Goal: Task Accomplishment & Management: Use online tool/utility

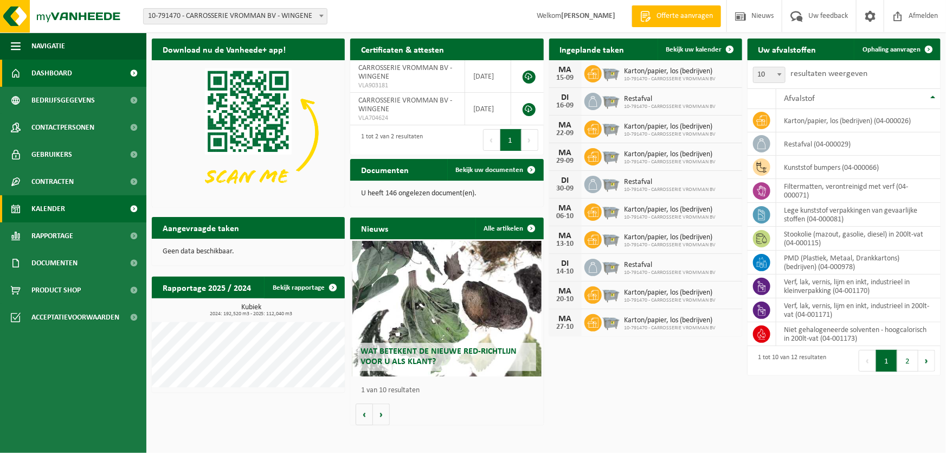
click at [83, 213] on link "Kalender" at bounding box center [73, 208] width 146 height 27
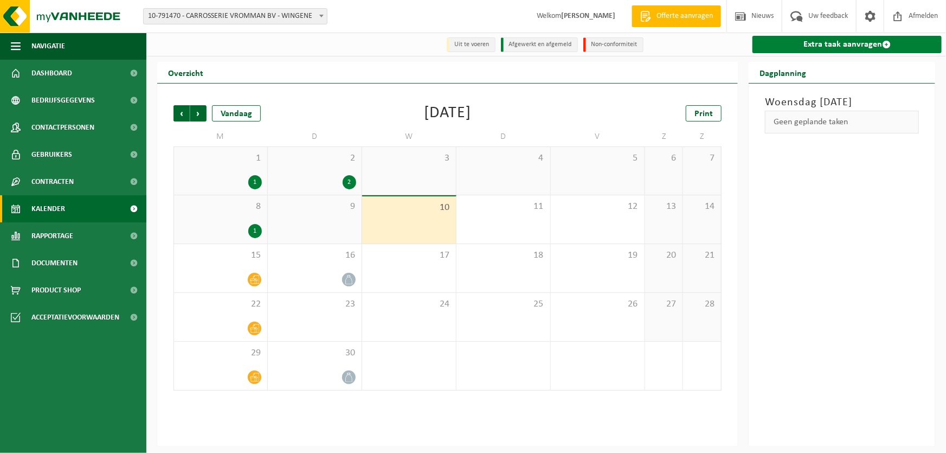
click at [802, 43] on link "Extra taak aanvragen" at bounding box center [847, 44] width 189 height 17
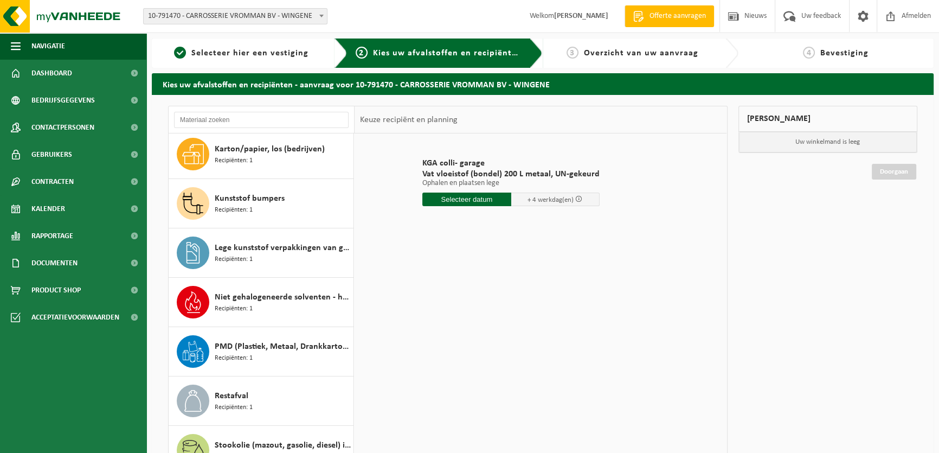
scroll to position [147, 0]
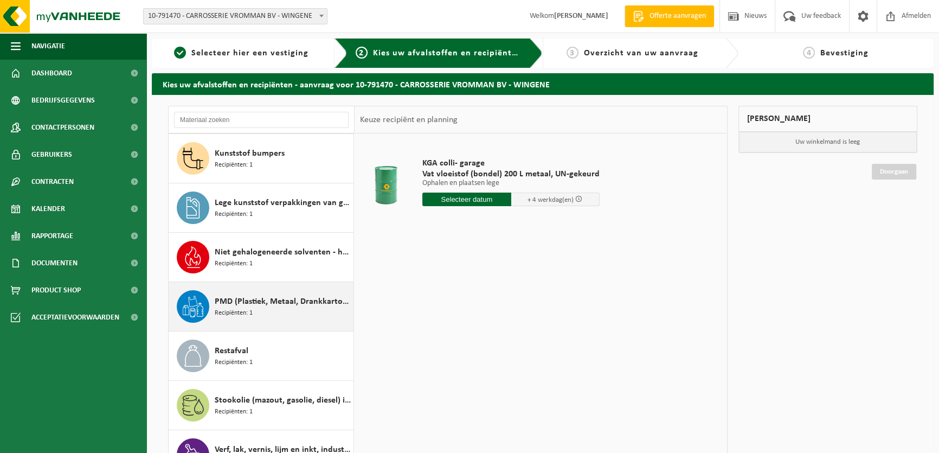
click at [293, 313] on div "PMD (Plastiek, Metaal, Drankkartons) (bedrijven) Recipiënten: 1" at bounding box center [283, 306] width 136 height 33
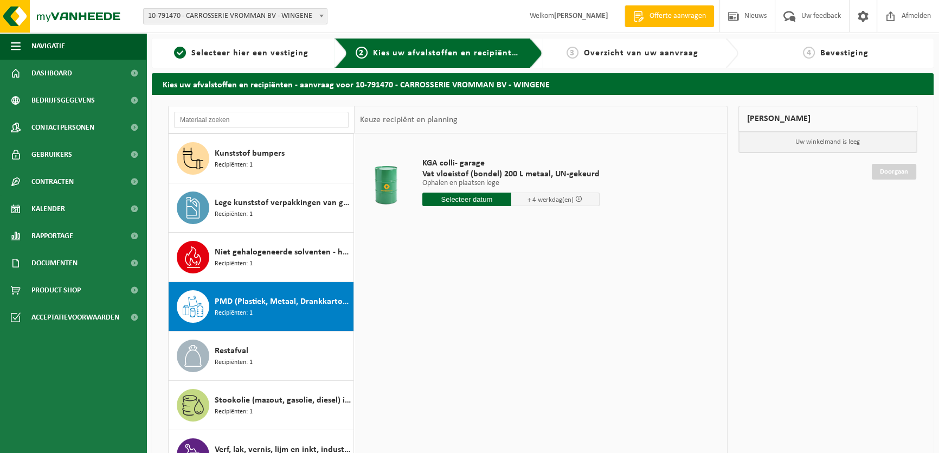
scroll to position [216, 0]
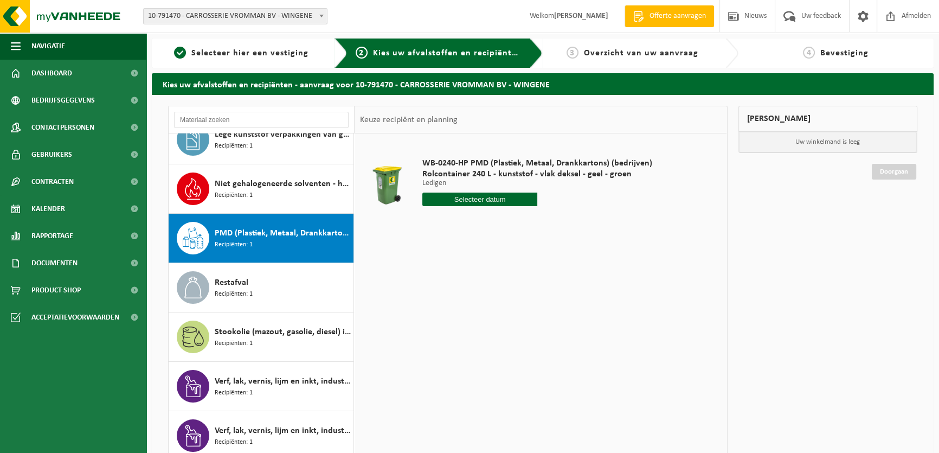
click at [269, 241] on div "PMD (Plastiek, Metaal, Drankkartons) (bedrijven) Recipiënten: 1" at bounding box center [283, 238] width 136 height 33
click at [451, 200] on input "text" at bounding box center [479, 199] width 115 height 14
click at [509, 277] on div "12" at bounding box center [508, 277] width 19 height 17
type input "Van 2025-09-12"
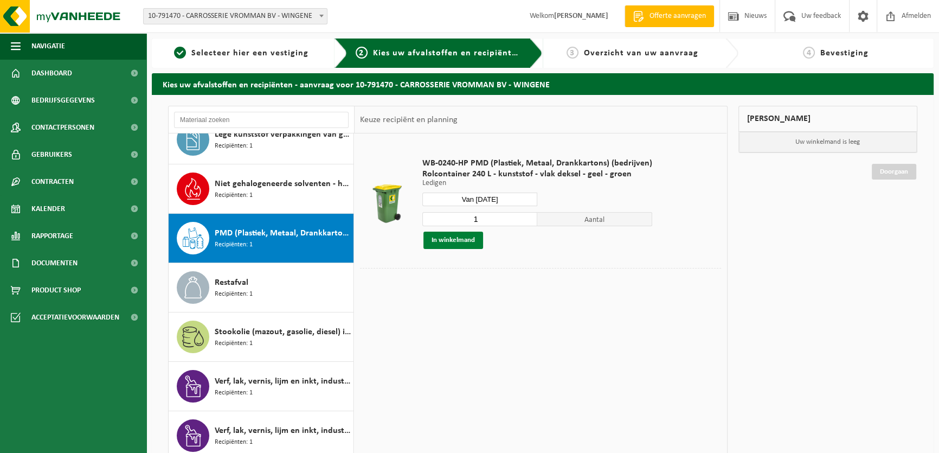
click at [461, 239] on button "In winkelmand" at bounding box center [453, 240] width 60 height 17
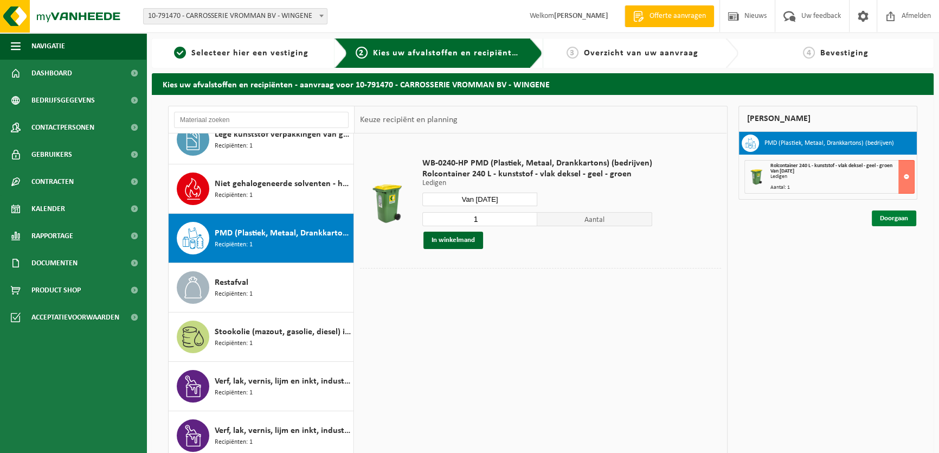
click at [894, 219] on link "Doorgaan" at bounding box center [894, 218] width 44 height 16
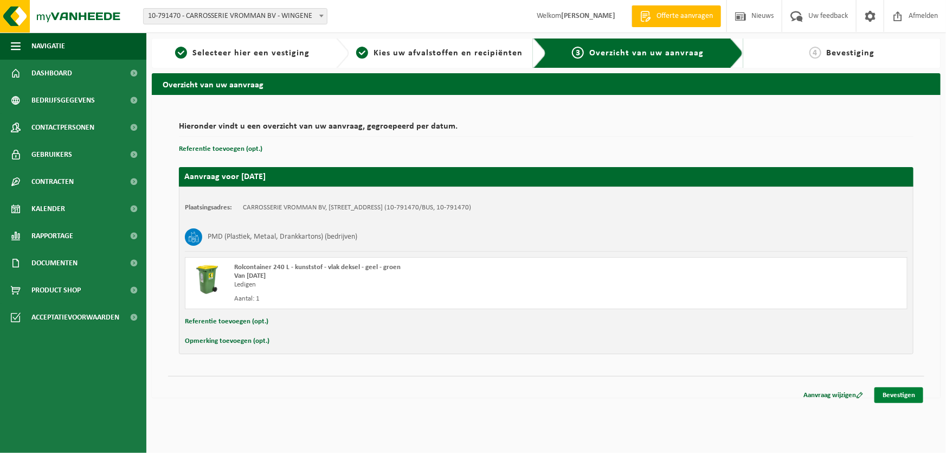
click at [898, 396] on link "Bevestigen" at bounding box center [899, 395] width 49 height 16
